Goal: Navigation & Orientation: Find specific page/section

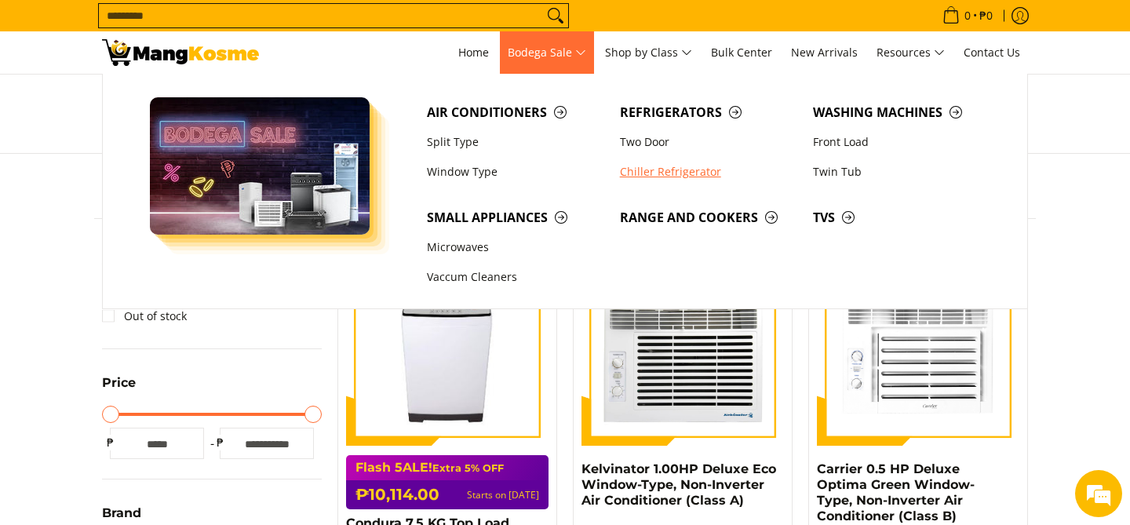
click at [664, 171] on link "Chiller Refrigerator" at bounding box center [708, 172] width 193 height 30
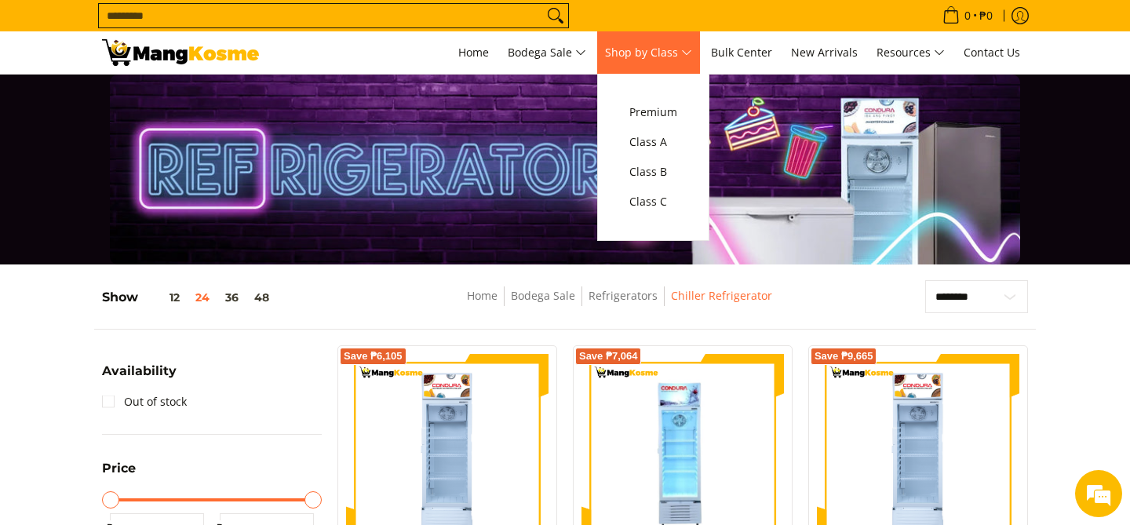
scroll to position [13, 0]
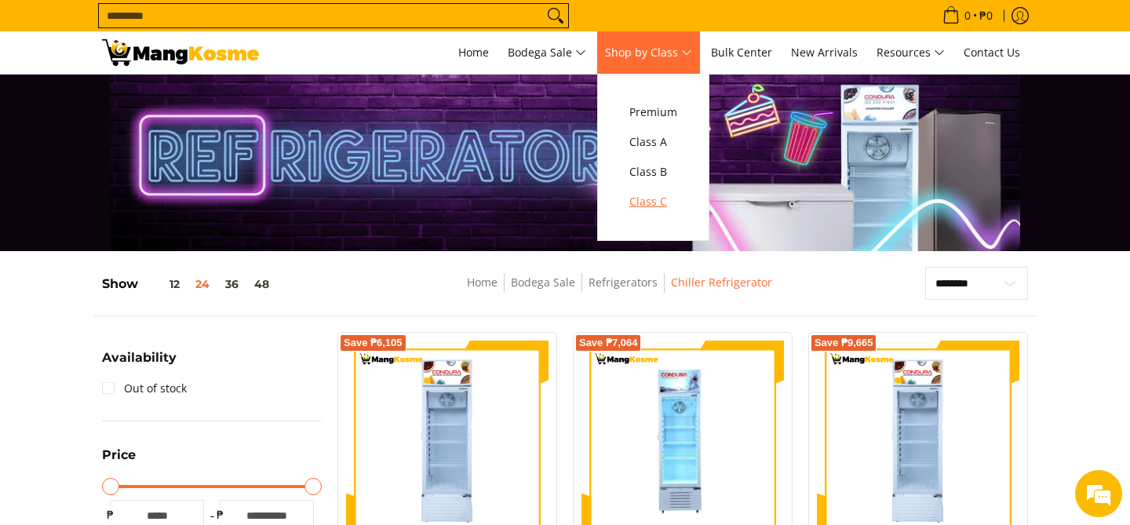
click at [665, 202] on span "Class C" at bounding box center [653, 202] width 48 height 20
